Goal: Task Accomplishment & Management: Use online tool/utility

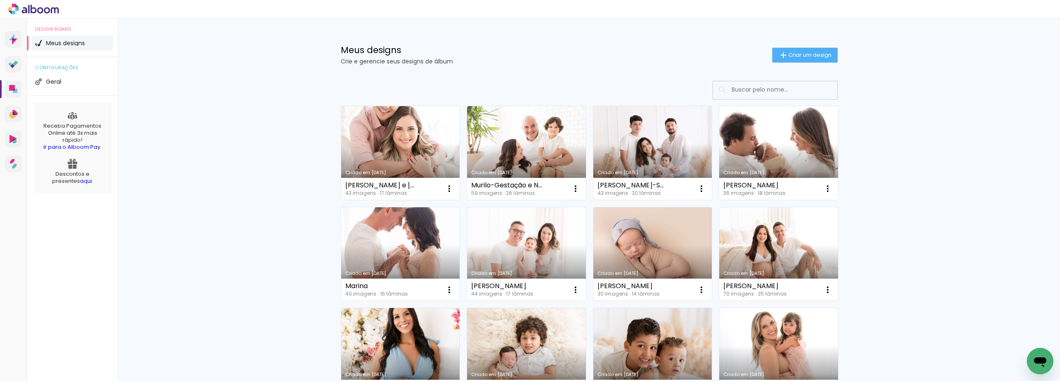
click at [405, 171] on div "Criado em [DATE]" at bounding box center [400, 172] width 111 height 5
